Goal: Check status: Check status

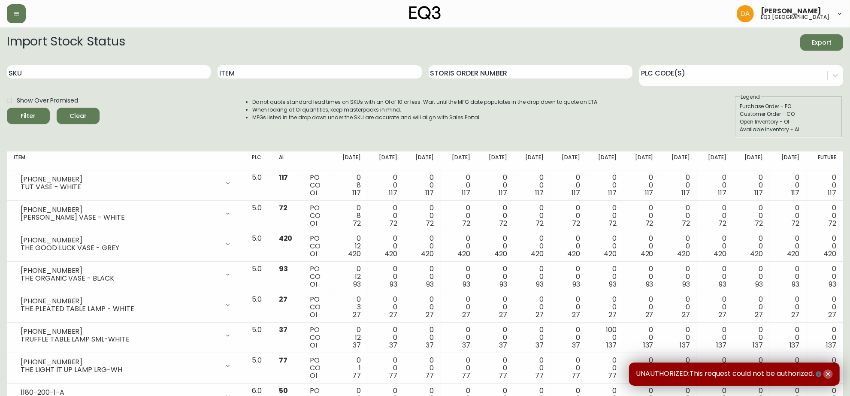
click at [825, 372] on icon "button" at bounding box center [828, 374] width 7 height 7
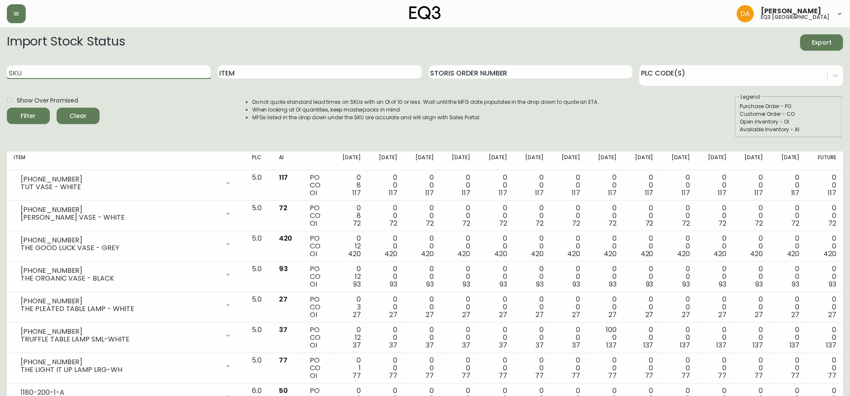
click at [66, 69] on input "SKU" at bounding box center [109, 72] width 204 height 14
paste input "[PHONE_NUMBER]"
type input "[PHONE_NUMBER]"
click at [7, 108] on button "Filter" at bounding box center [28, 116] width 43 height 16
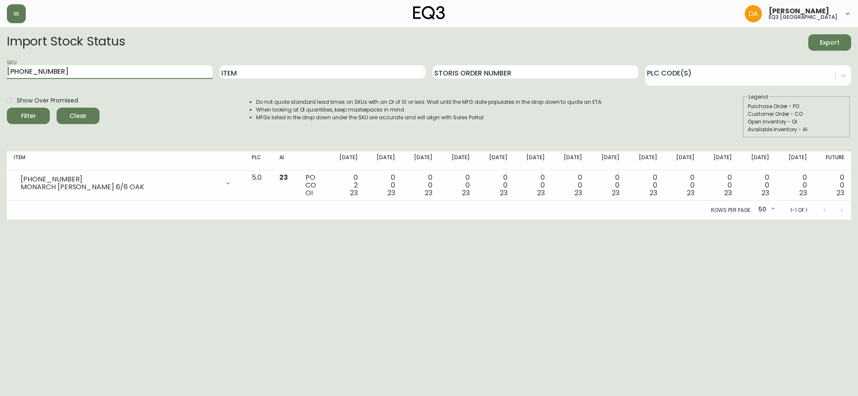
drag, startPoint x: 72, startPoint y: 70, endPoint x: 0, endPoint y: 77, distance: 72.0
click at [0, 77] on main "Import Stock Status Export SKU [PHONE_NUMBER] Item Storis Order Number PLC Code…" at bounding box center [429, 123] width 858 height 192
click at [61, 71] on input "[PHONE_NUMBER]" at bounding box center [110, 72] width 206 height 14
drag, startPoint x: 60, startPoint y: 70, endPoint x: 0, endPoint y: 70, distance: 60.1
click at [0, 70] on main "Import Stock Status Export SKU [PHONE_NUMBER] Item Storis Order Number PLC Code…" at bounding box center [429, 123] width 858 height 192
